Goal: Transaction & Acquisition: Download file/media

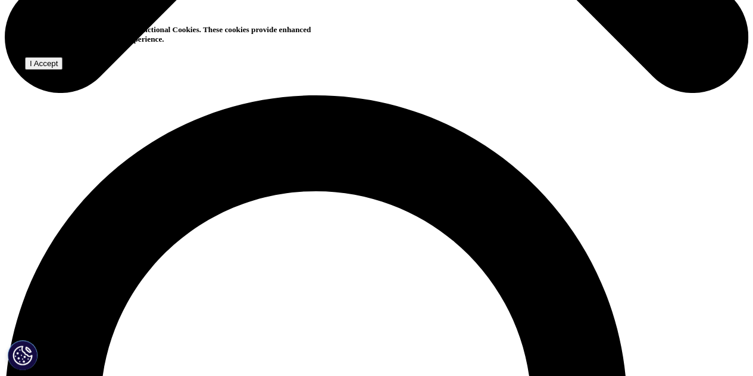
scroll to position [666, 0]
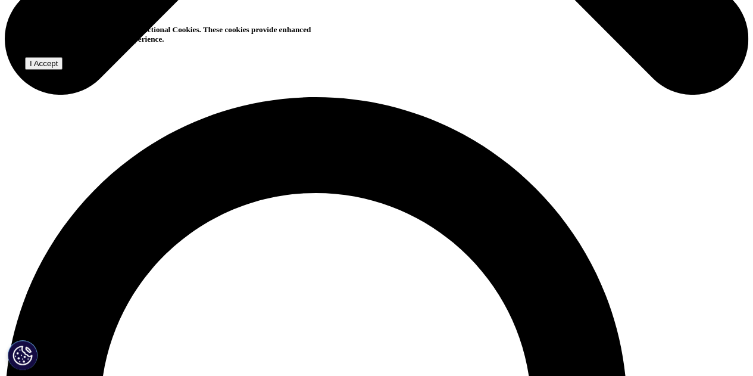
click at [63, 70] on input "I Accept" at bounding box center [44, 63] width 38 height 13
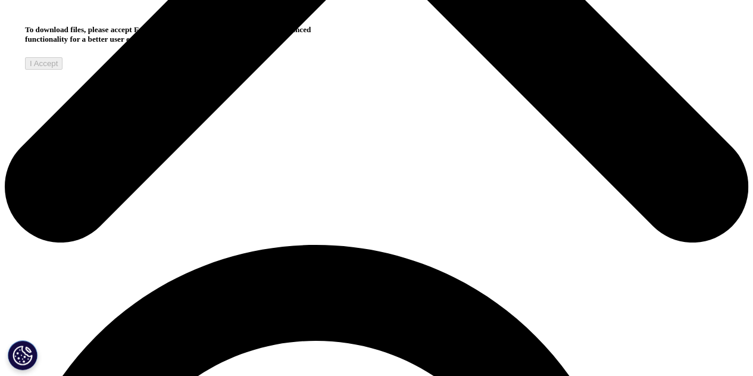
scroll to position [519, 0]
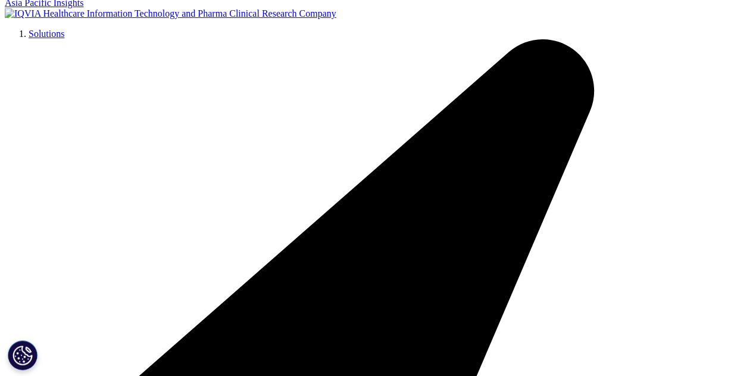
scroll to position [2453, 0]
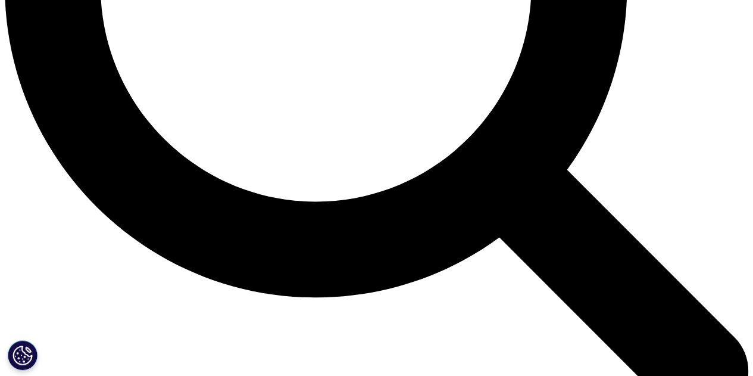
scroll to position [1136, 0]
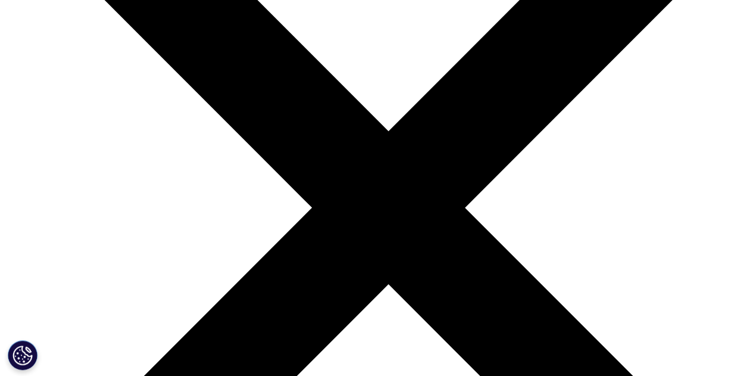
scroll to position [3496, 0]
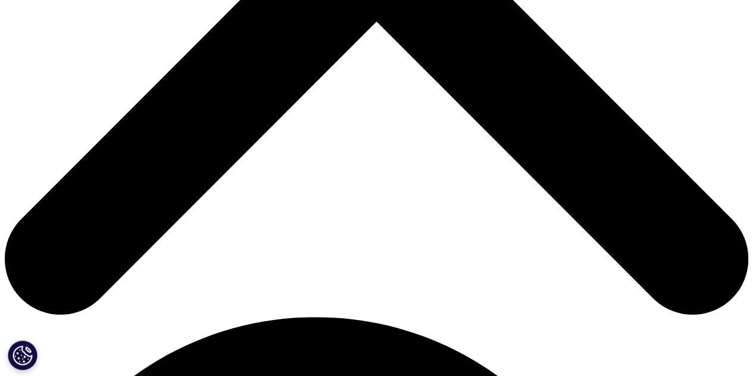
scroll to position [445, 0]
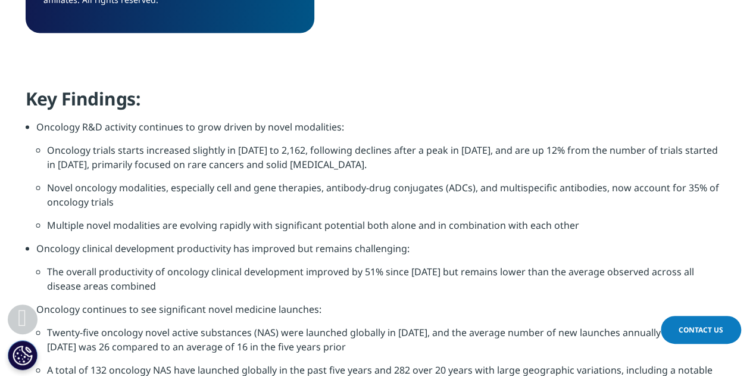
scroll to position [1223, 0]
